Goal: Task Accomplishment & Management: Complete application form

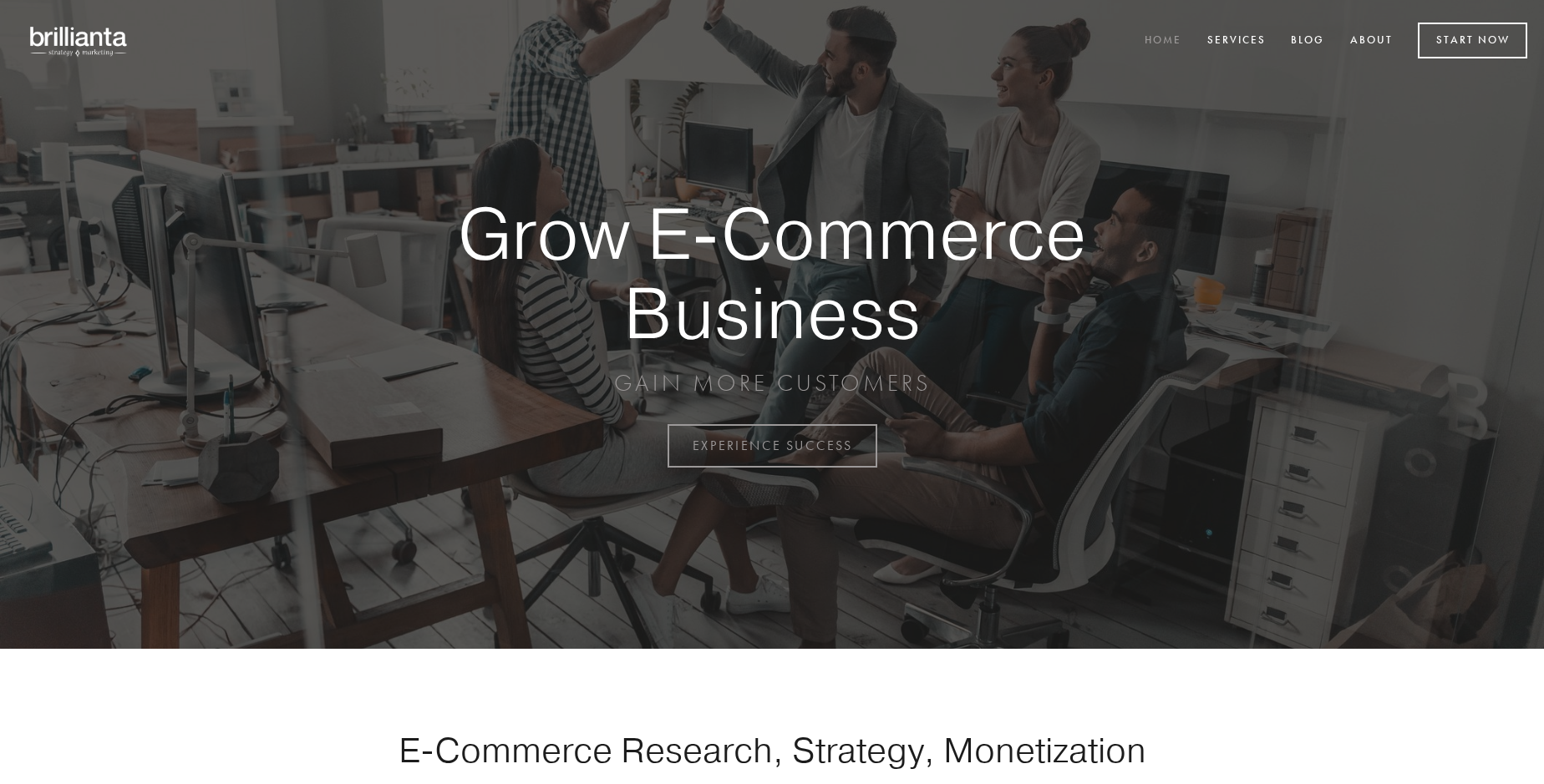
scroll to position [4379, 0]
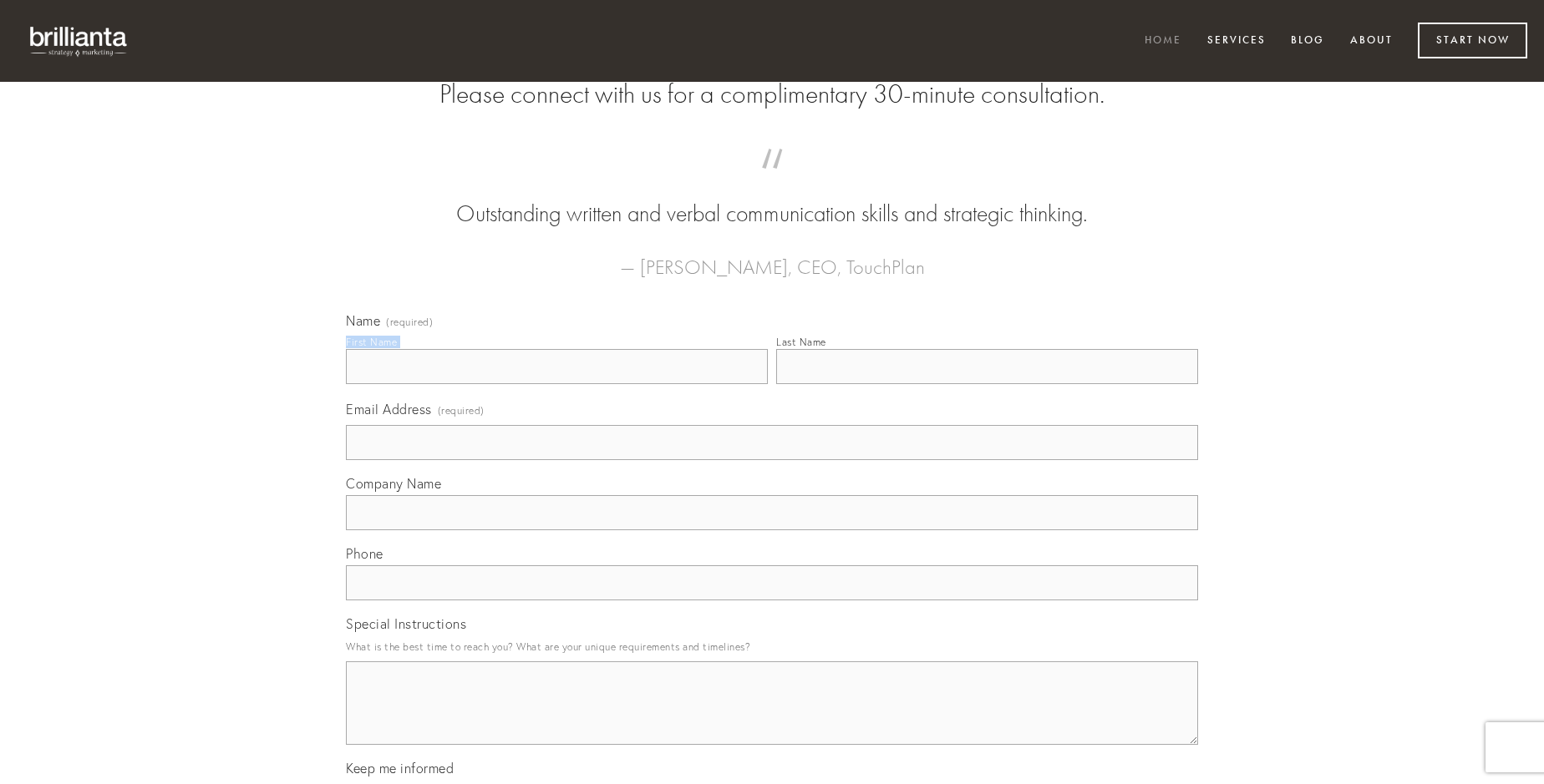
type input "[PERSON_NAME]"
click at [986, 384] on input "Last Name" at bounding box center [987, 366] width 422 height 35
type input "[PERSON_NAME]"
click at [772, 460] on input "Email Address (required)" at bounding box center [772, 442] width 852 height 35
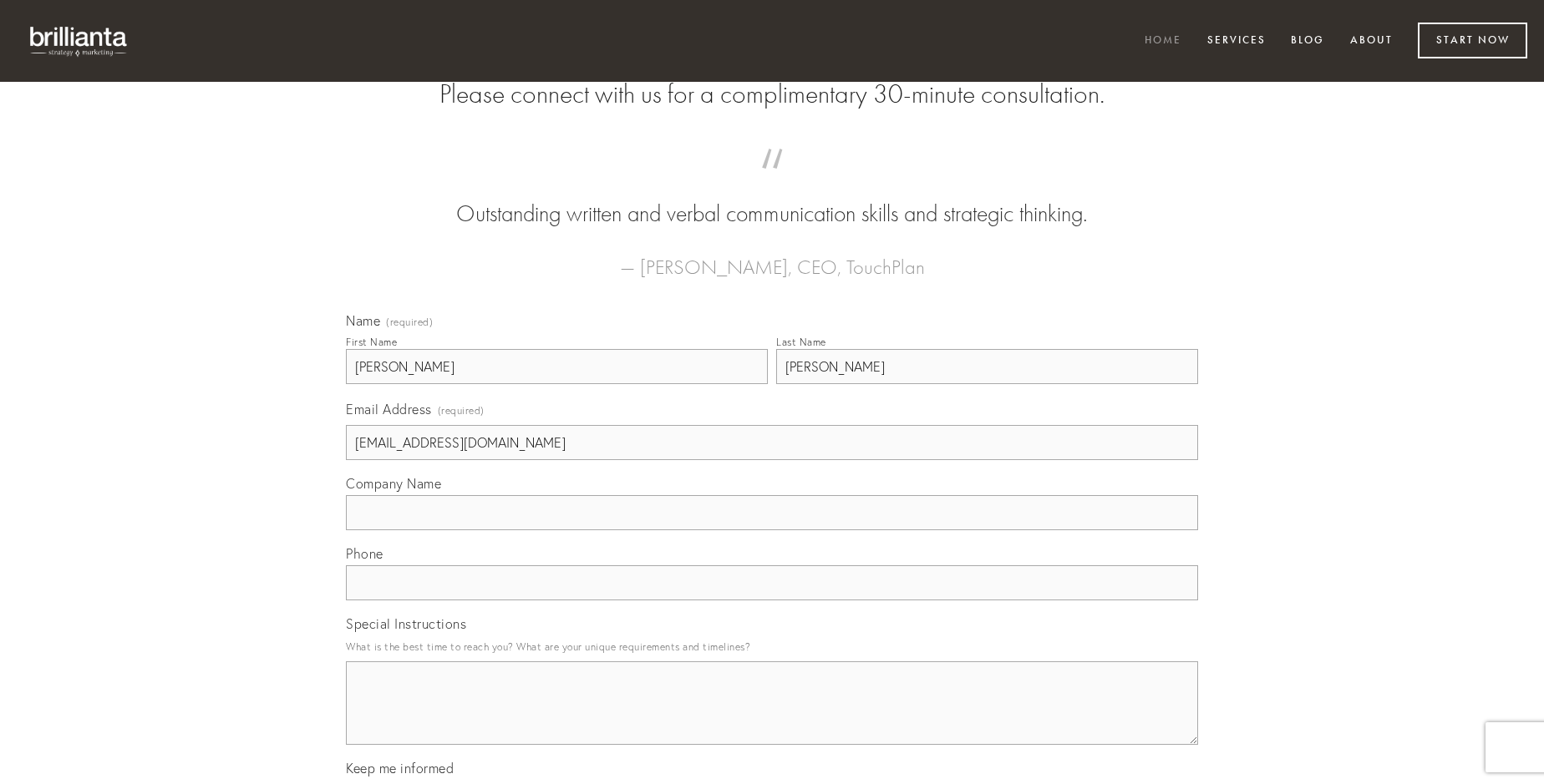
type input "[EMAIL_ADDRESS][DOMAIN_NAME]"
click at [772, 531] on input "Company Name" at bounding box center [772, 512] width 852 height 35
type input "supra"
click at [772, 601] on input "text" at bounding box center [772, 583] width 852 height 35
click at [772, 719] on textarea "Special Instructions" at bounding box center [772, 703] width 852 height 83
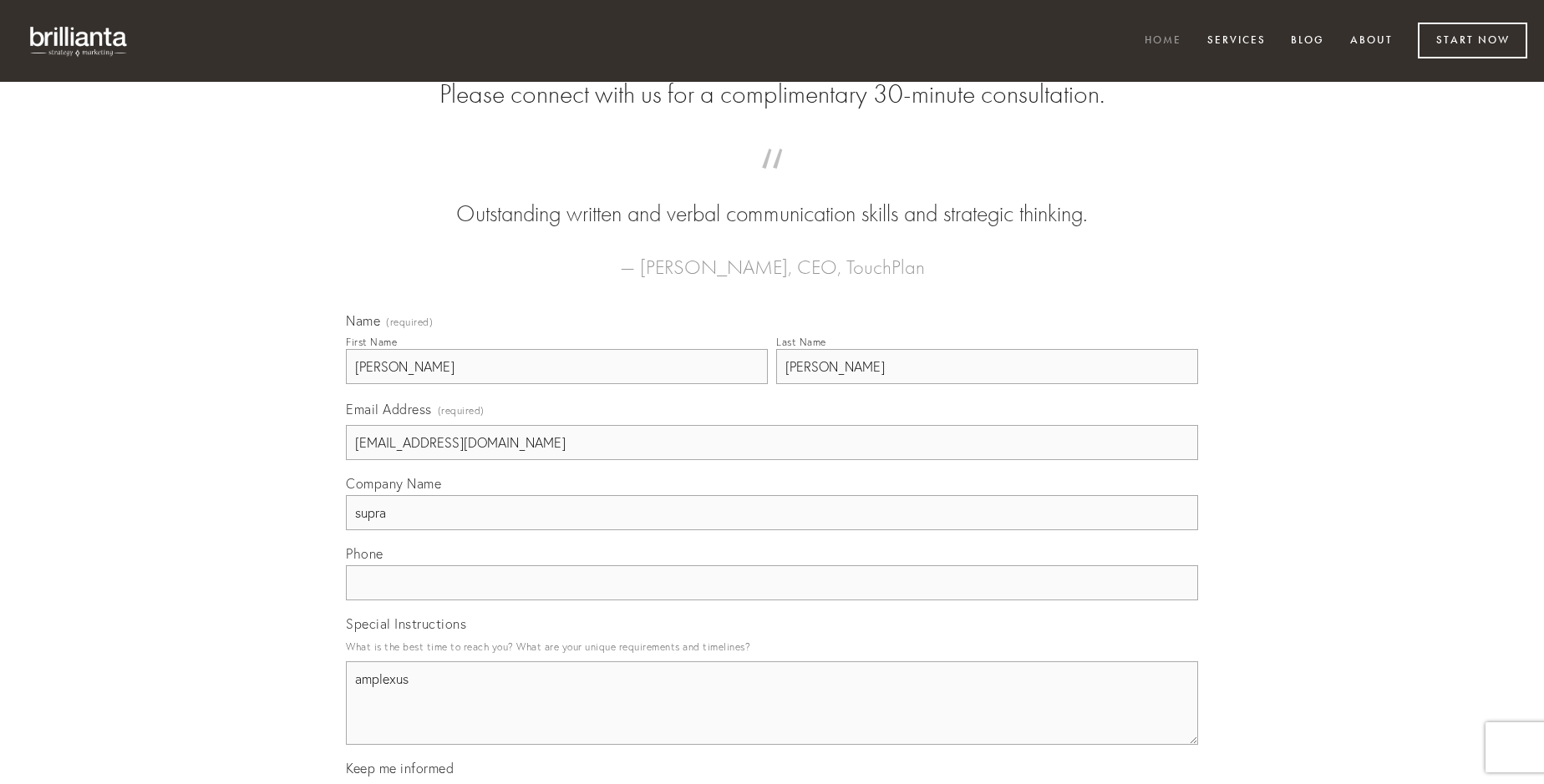
type textarea "amplexus"
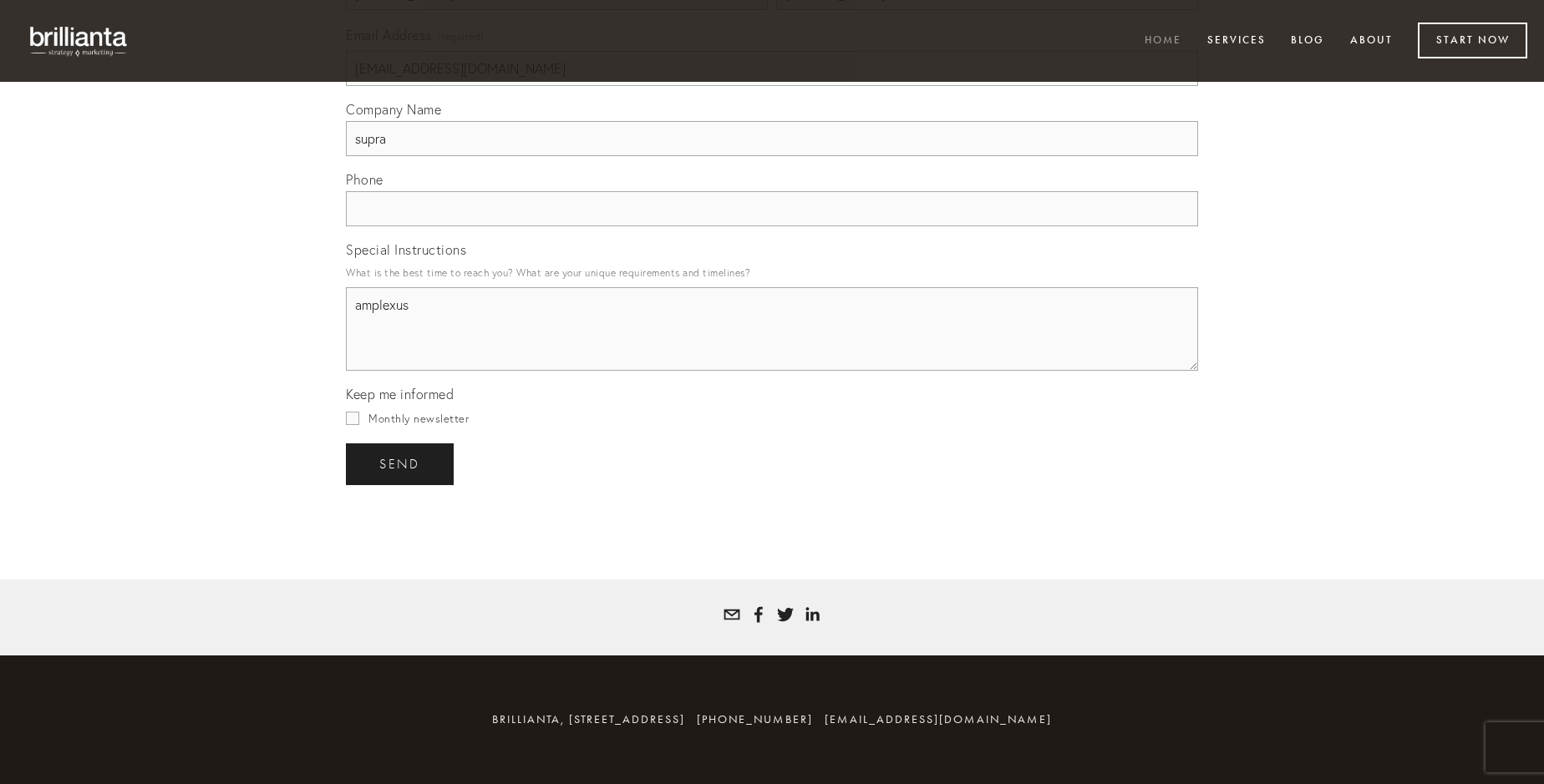
click at [401, 464] on span "send" at bounding box center [400, 465] width 41 height 15
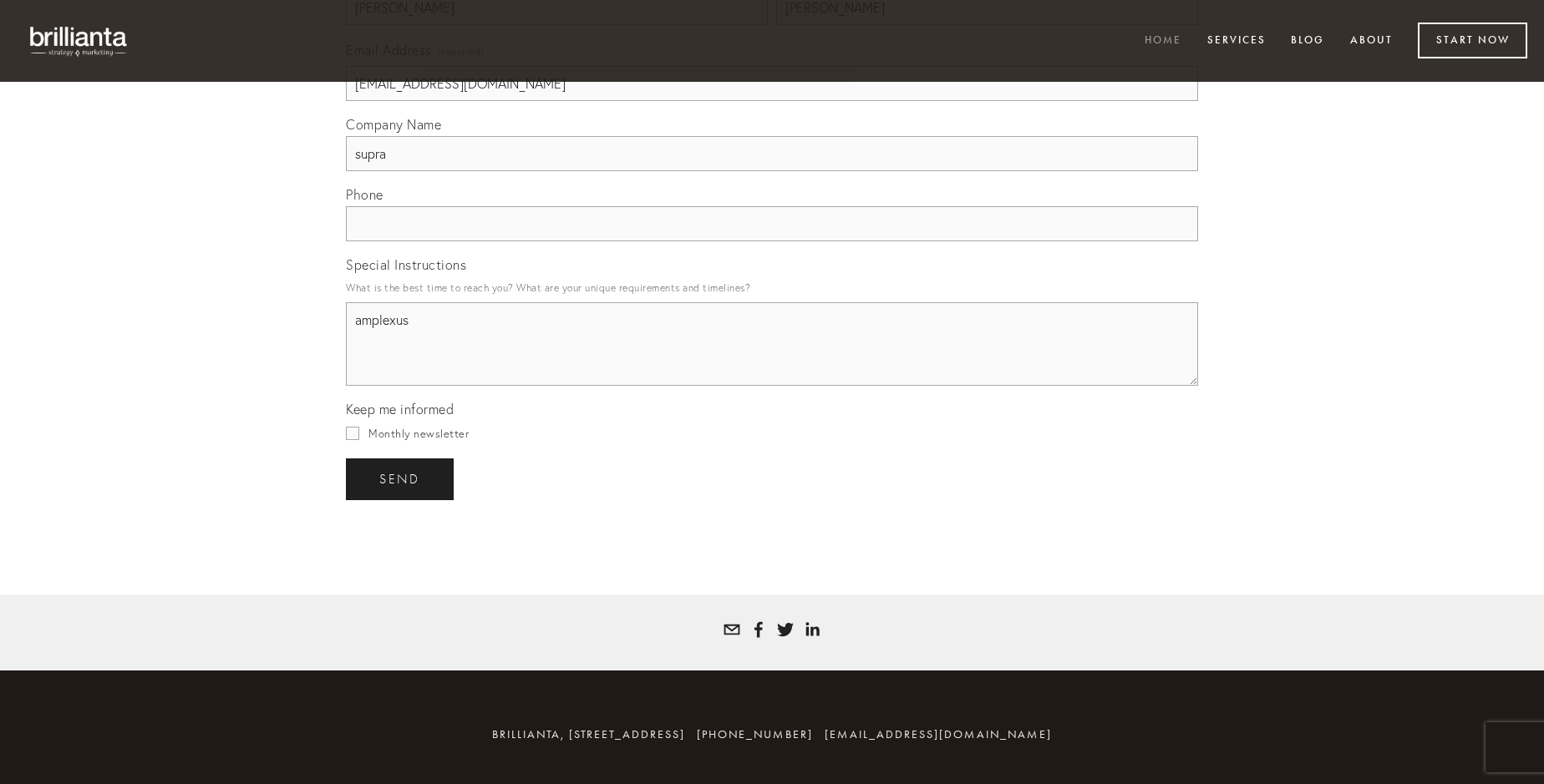
scroll to position [4330, 0]
